Goal: Transaction & Acquisition: Purchase product/service

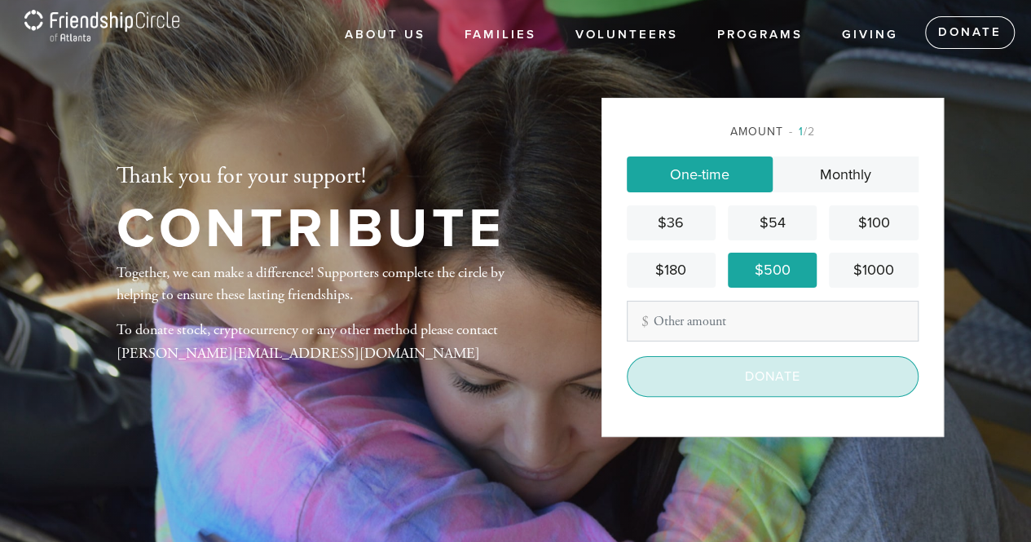
click at [753, 381] on input "Donate" at bounding box center [773, 376] width 292 height 41
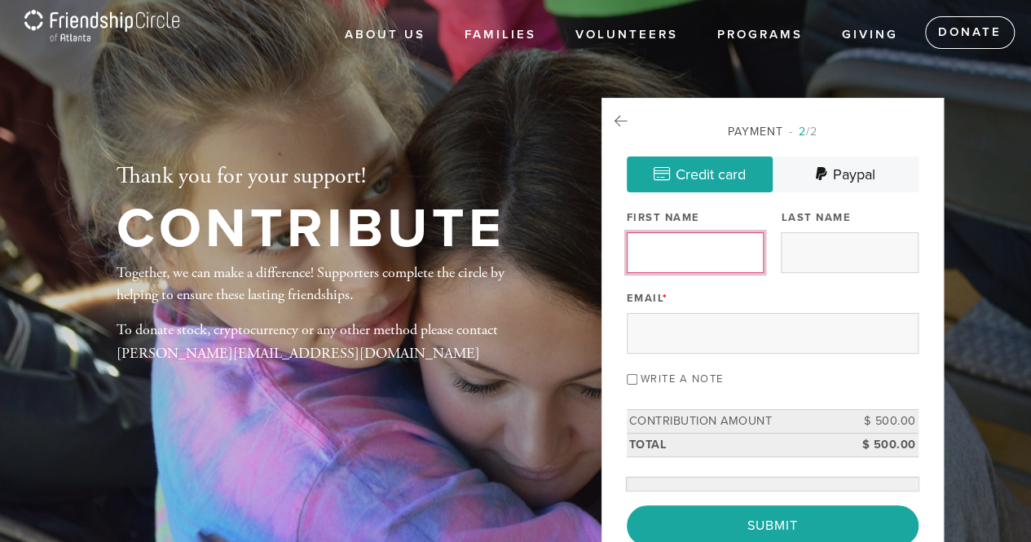
click at [670, 258] on input "First Name" at bounding box center [695, 252] width 137 height 41
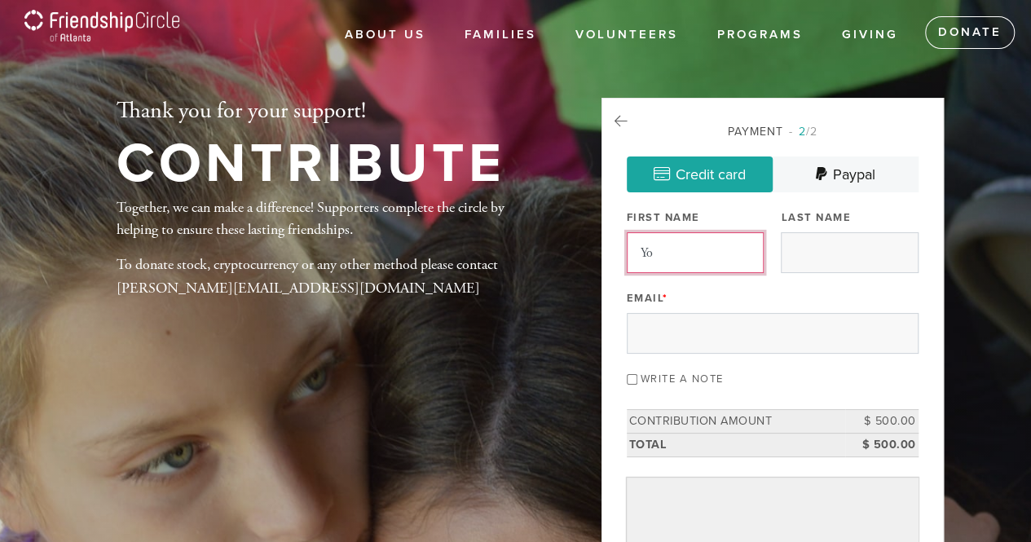
type input "Yochanan"
type input "[PERSON_NAME]"
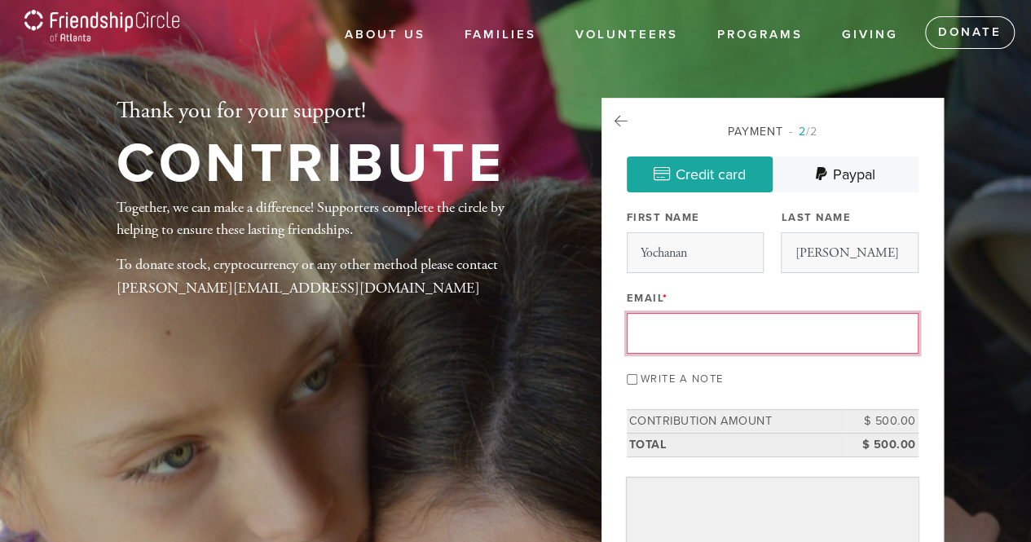
type input "[EMAIL_ADDRESS][DOMAIN_NAME]"
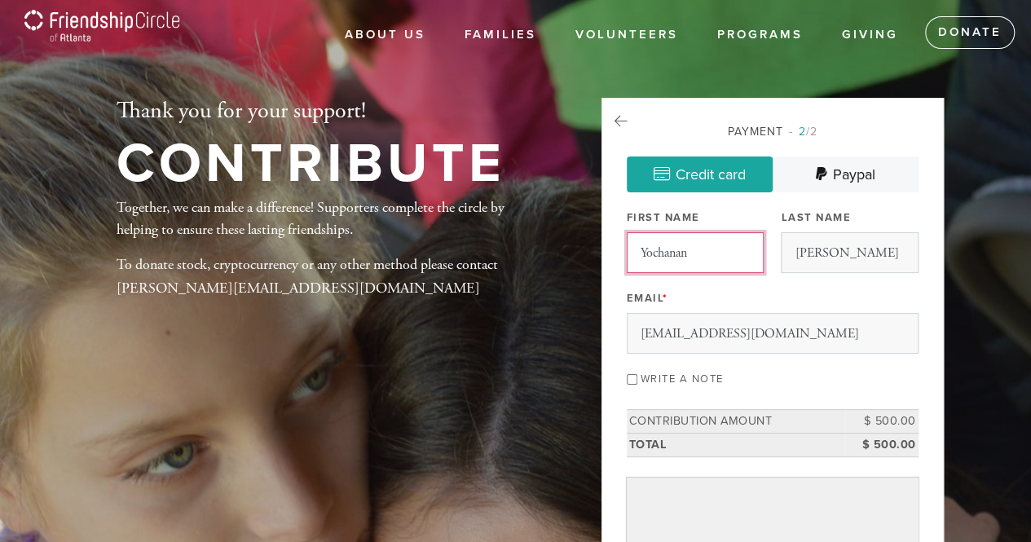
click at [703, 249] on input "Yochanan" at bounding box center [695, 252] width 137 height 41
type input "[PERSON_NAME] and [PERSON_NAME]"
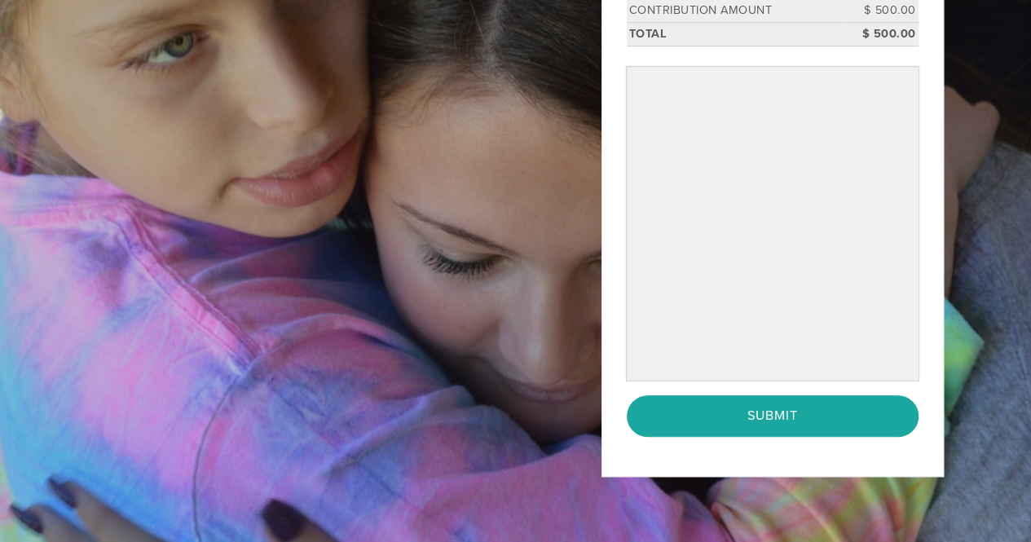
scroll to position [427, 0]
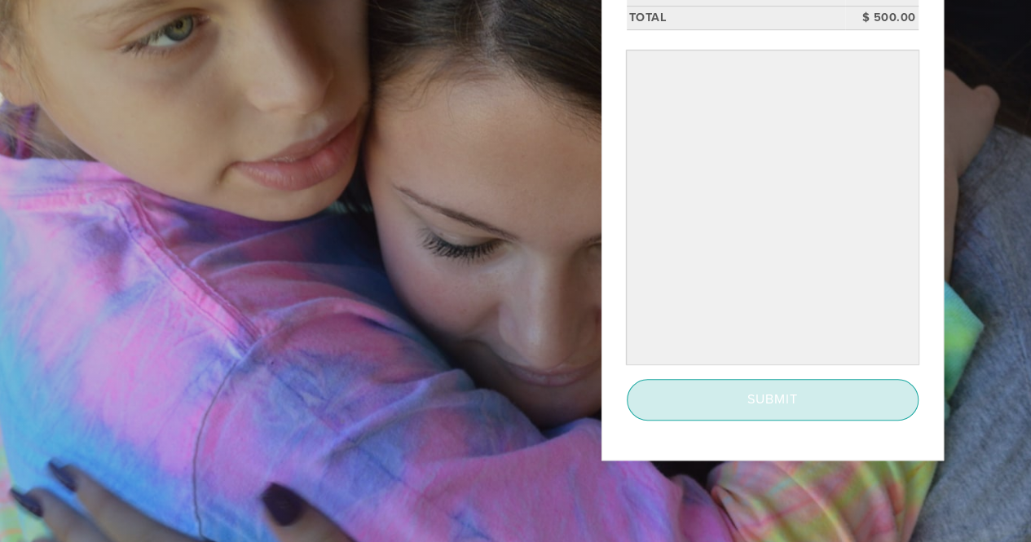
click at [659, 400] on input "Submit" at bounding box center [773, 399] width 292 height 41
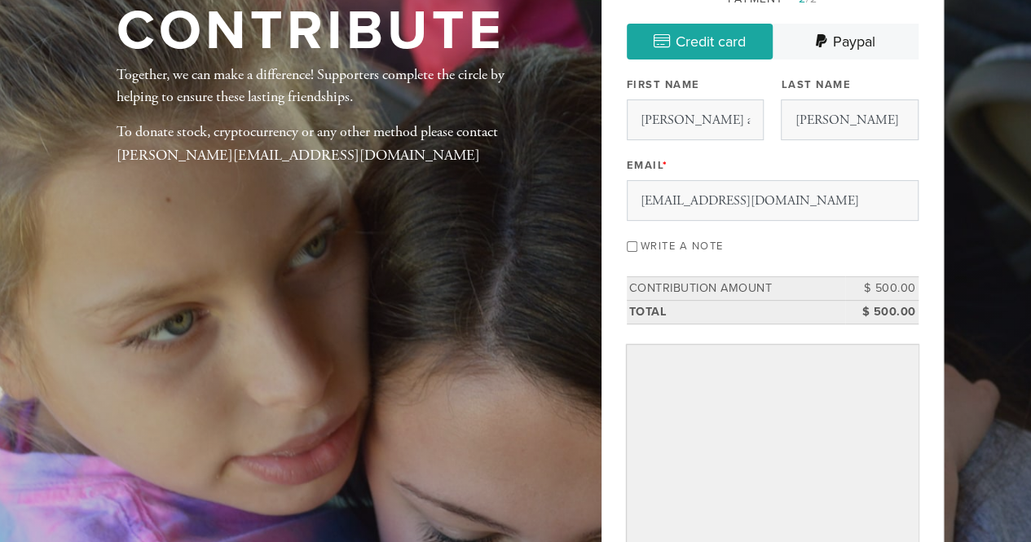
scroll to position [323, 0]
